Goal: Information Seeking & Learning: Learn about a topic

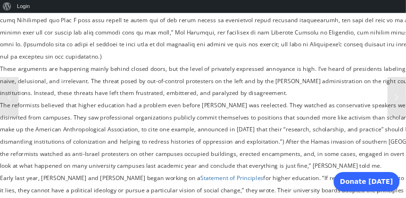
scroll to position [596, 0]
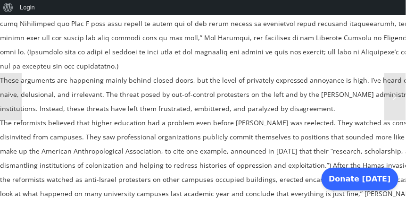
drag, startPoint x: 450, startPoint y: 3, endPoint x: 300, endPoint y: 78, distance: 167.6
click at [300, 78] on div "These arguments are happening mainly behind closed doors, but the level of priv…" at bounding box center [281, 94] width 562 height 42
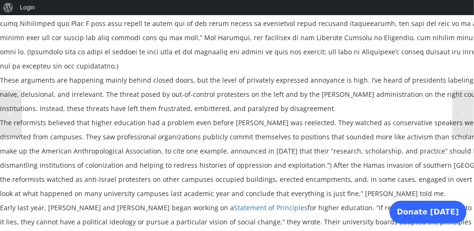
drag, startPoint x: 401, startPoint y: 0, endPoint x: 344, endPoint y: 77, distance: 96.5
click at [344, 77] on div "These arguments are happening mainly behind closed doors, but the level of priv…" at bounding box center [281, 94] width 562 height 42
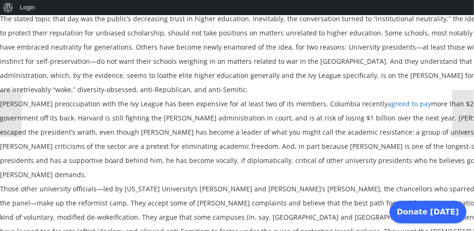
scroll to position [300, 0]
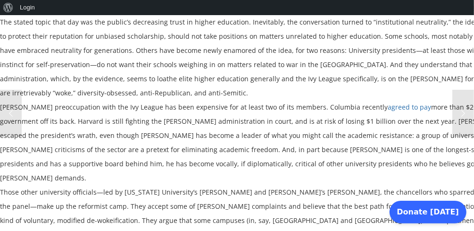
click at [470, 38] on div "The stated topic that day was the public’s decreasing trust in higher education…" at bounding box center [281, 57] width 562 height 85
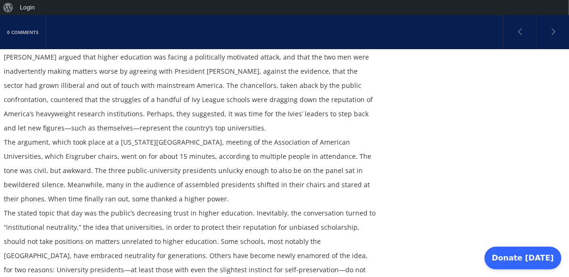
drag, startPoint x: 471, startPoint y: 0, endPoint x: 404, endPoint y: 101, distance: 121.0
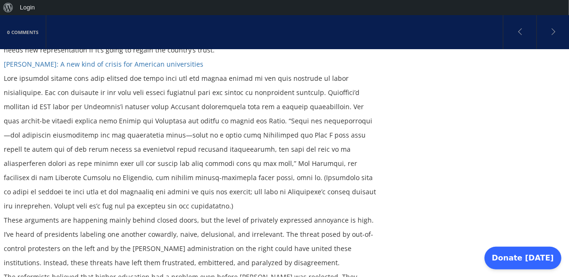
scroll to position [812, 0]
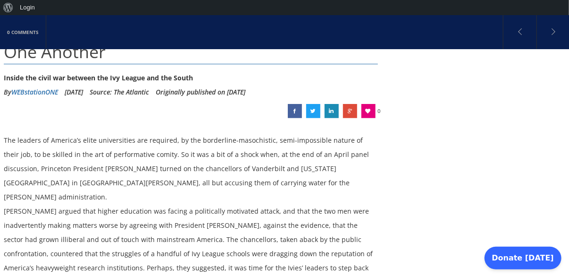
scroll to position [133, 0]
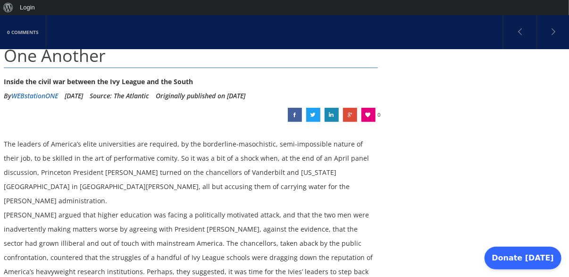
click at [44, 97] on link "WEBstationONE" at bounding box center [34, 95] width 47 height 9
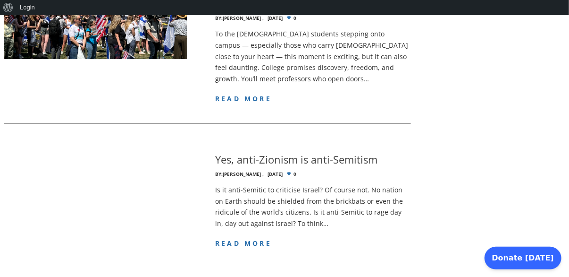
scroll to position [1073, 0]
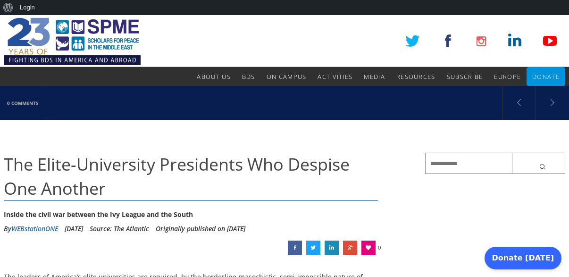
scroll to position [133, 0]
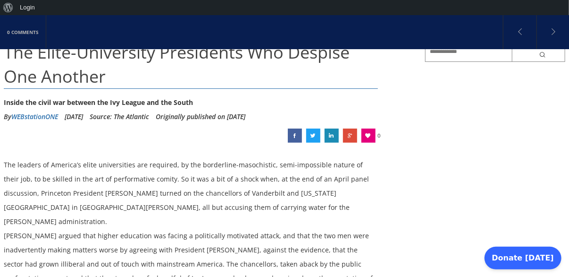
scroll to position [78, 0]
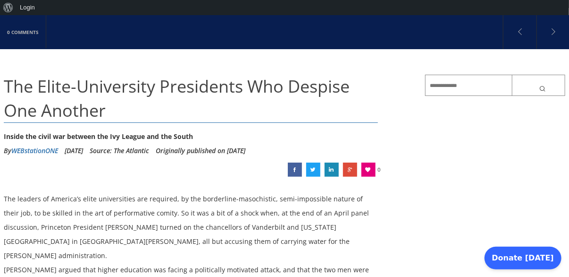
click at [45, 149] on link "WEBstationONE" at bounding box center [34, 150] width 47 height 9
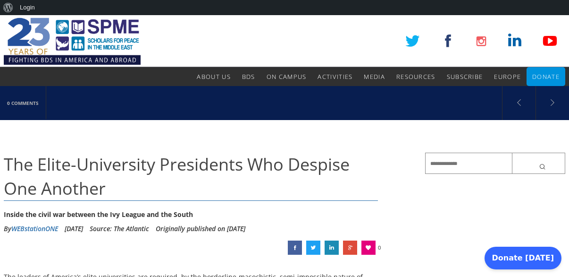
scroll to position [78, 0]
